Goal: Information Seeking & Learning: Find specific fact

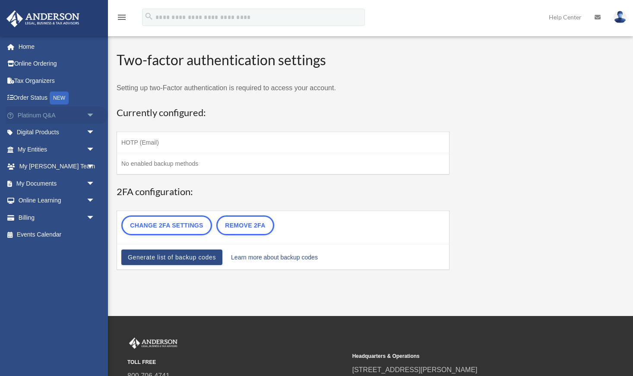
click at [90, 115] on span "arrow_drop_down" at bounding box center [94, 116] width 17 height 18
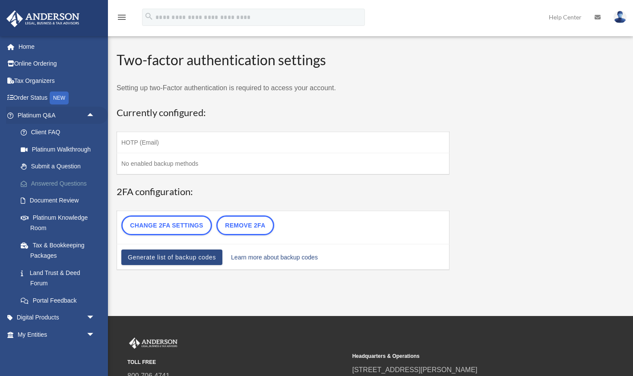
click at [75, 180] on link "Answered Questions" at bounding box center [60, 183] width 96 height 17
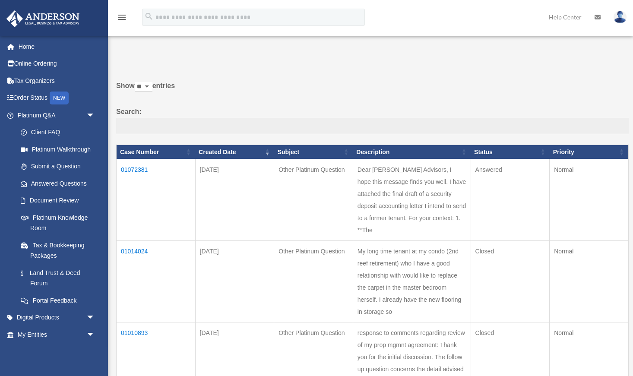
click at [134, 168] on td "01072381" at bounding box center [156, 200] width 79 height 82
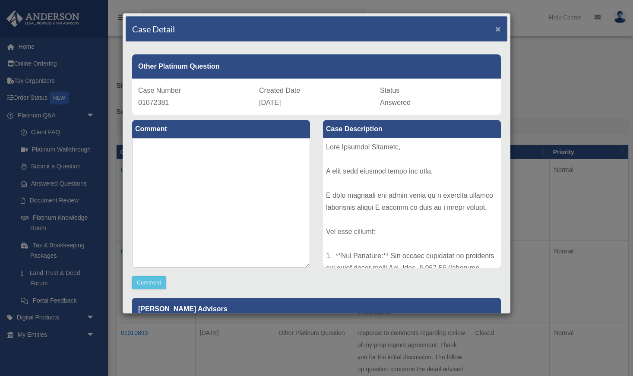
click at [500, 28] on span "×" at bounding box center [498, 29] width 6 height 10
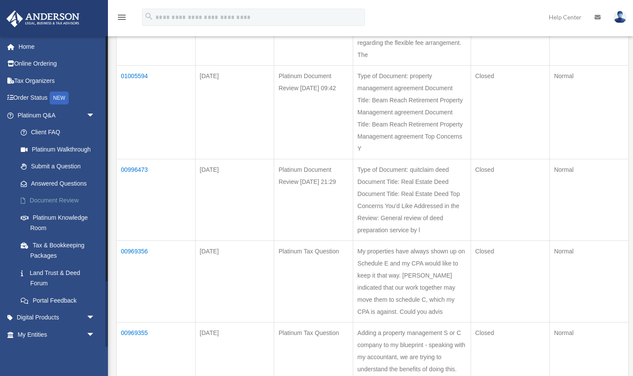
scroll to position [359, 0]
